Goal: Information Seeking & Learning: Understand process/instructions

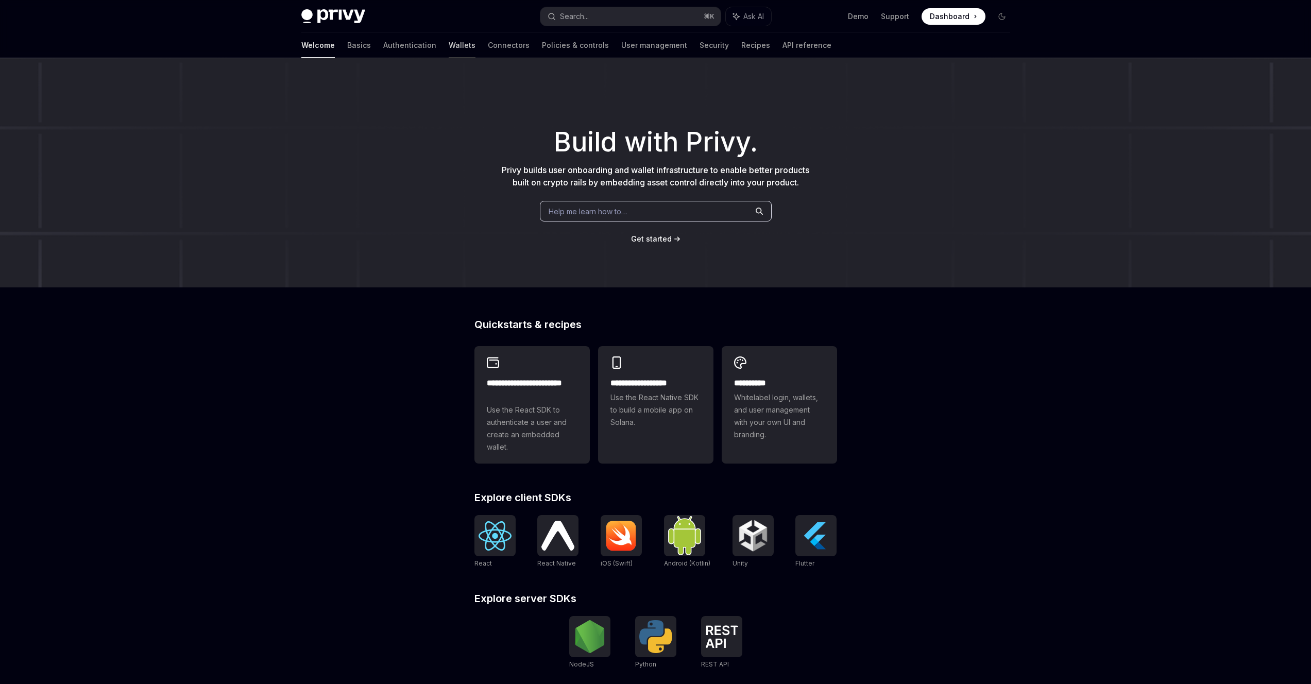
click at [449, 49] on link "Wallets" at bounding box center [462, 45] width 27 height 25
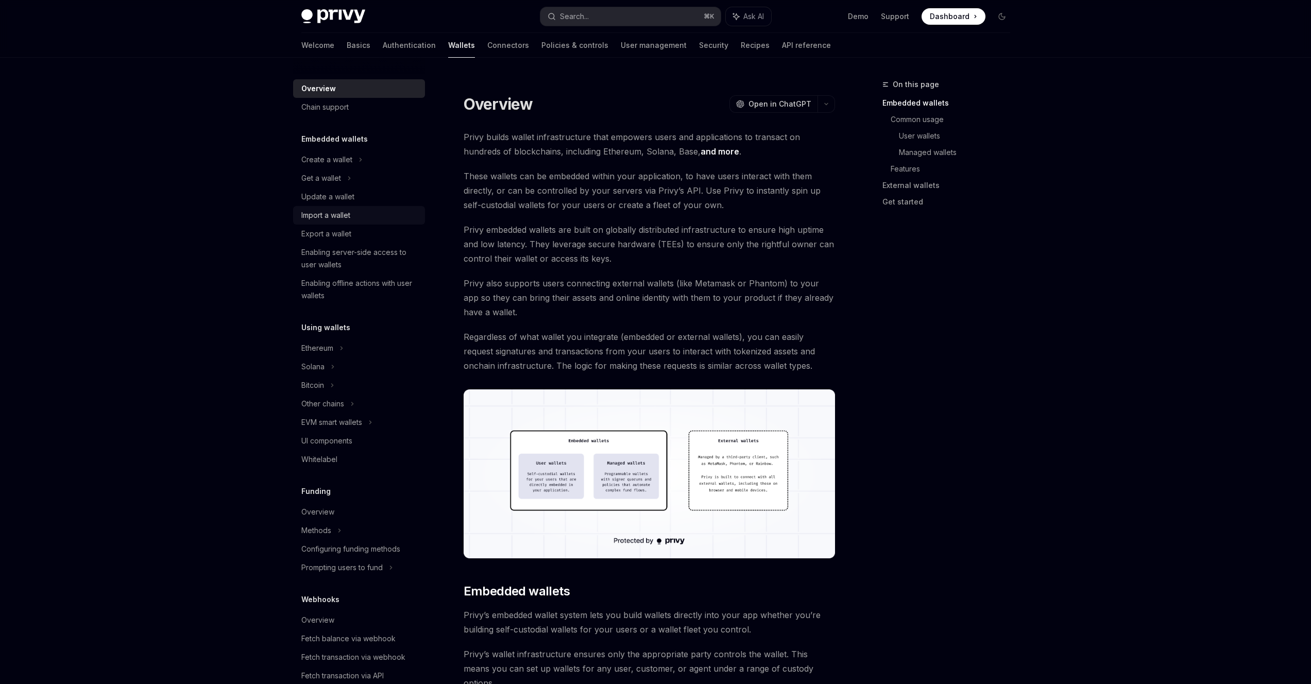
click at [339, 216] on div "Import a wallet" at bounding box center [325, 215] width 49 height 12
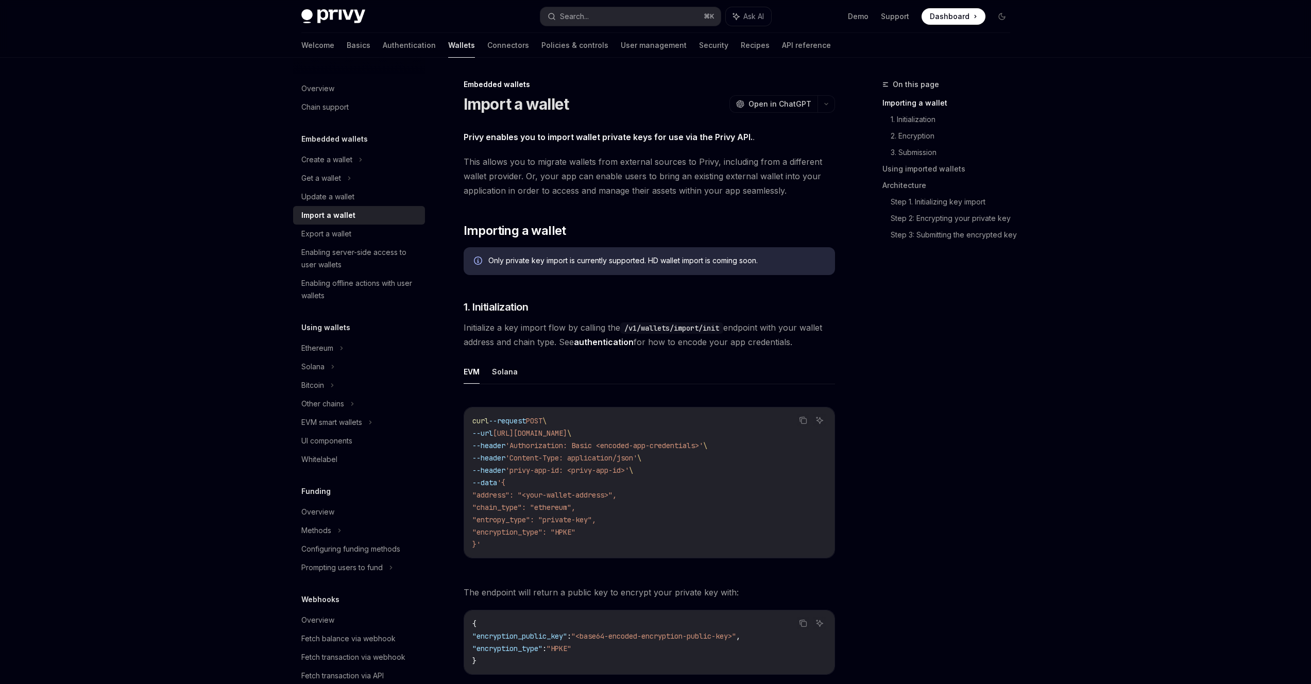
click at [1006, 458] on div "On this page Importing a wallet 1. Initialization 2. Encryption 3. Submission U…" at bounding box center [940, 381] width 157 height 606
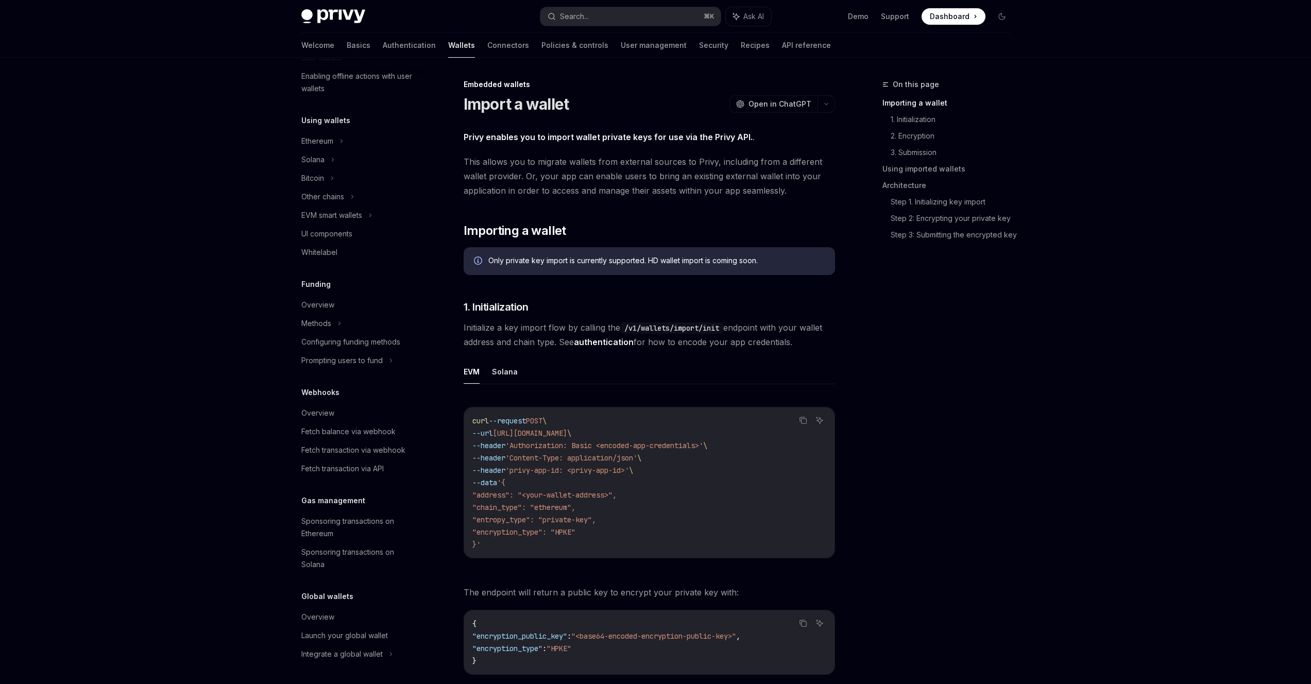
drag, startPoint x: 707, startPoint y: 449, endPoint x: 702, endPoint y: 448, distance: 5.2
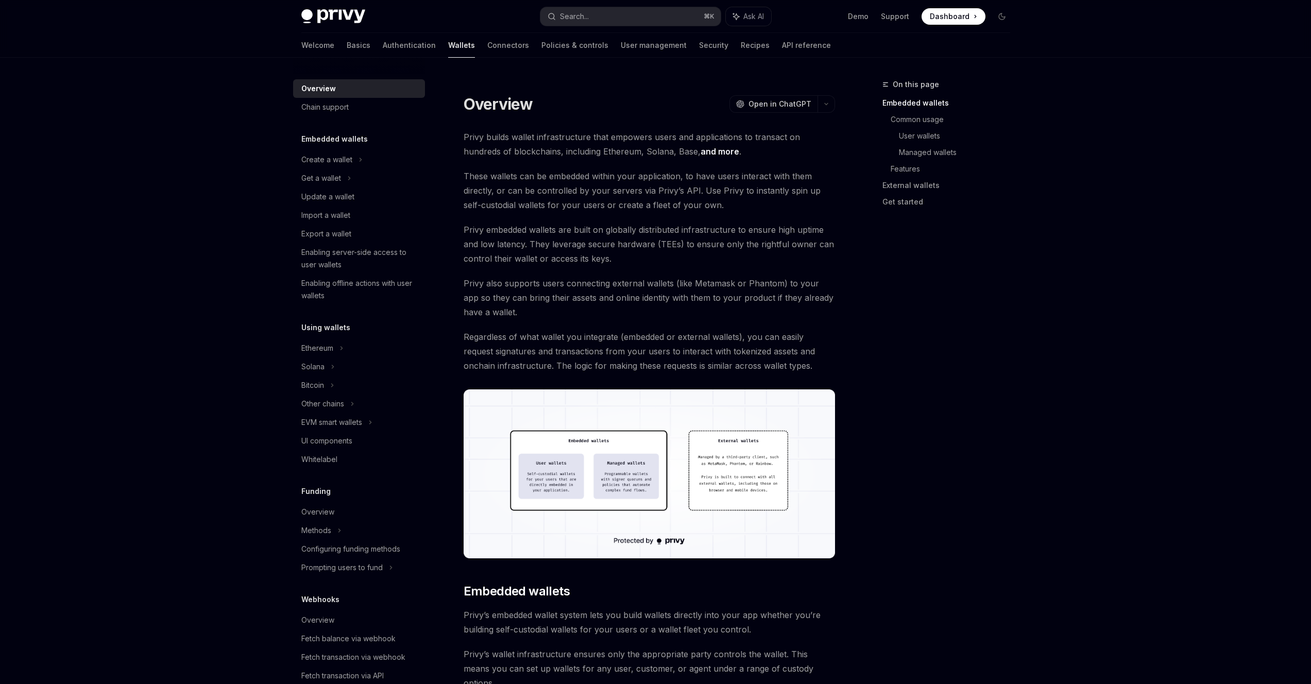
type textarea "*"
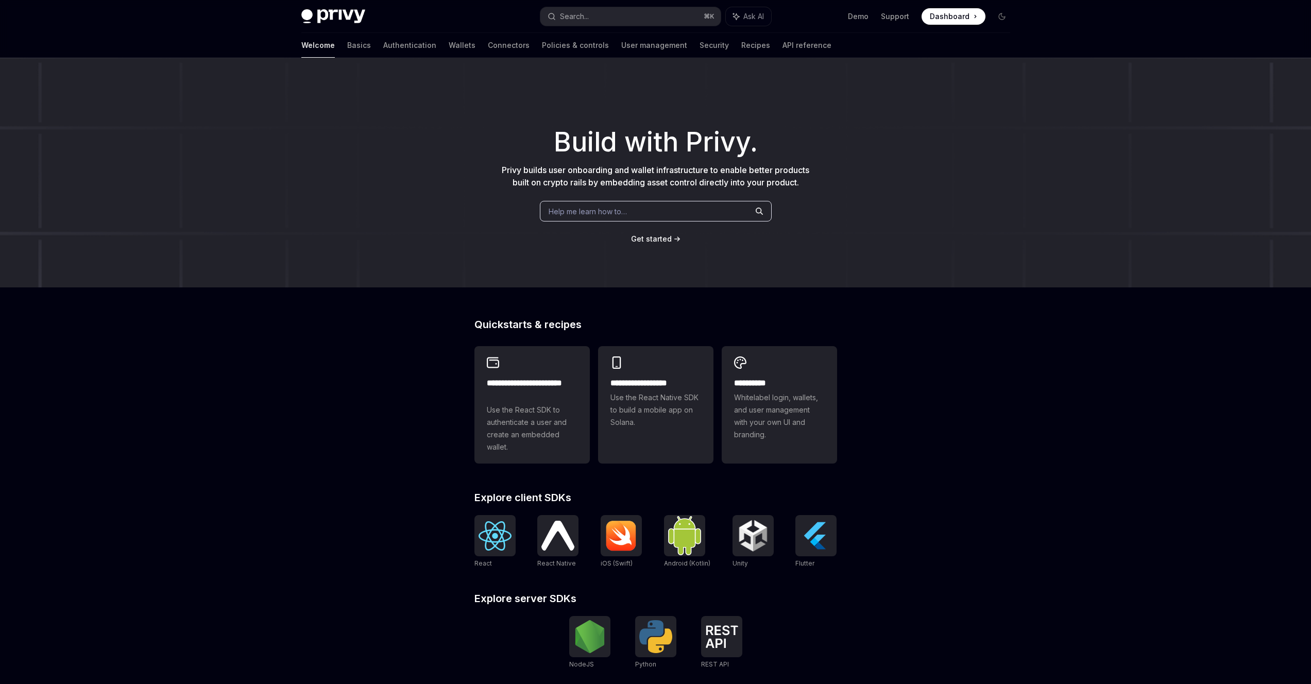
click at [961, 18] on span "Dashboard" at bounding box center [950, 16] width 40 height 10
